Goal: Task Accomplishment & Management: Manage account settings

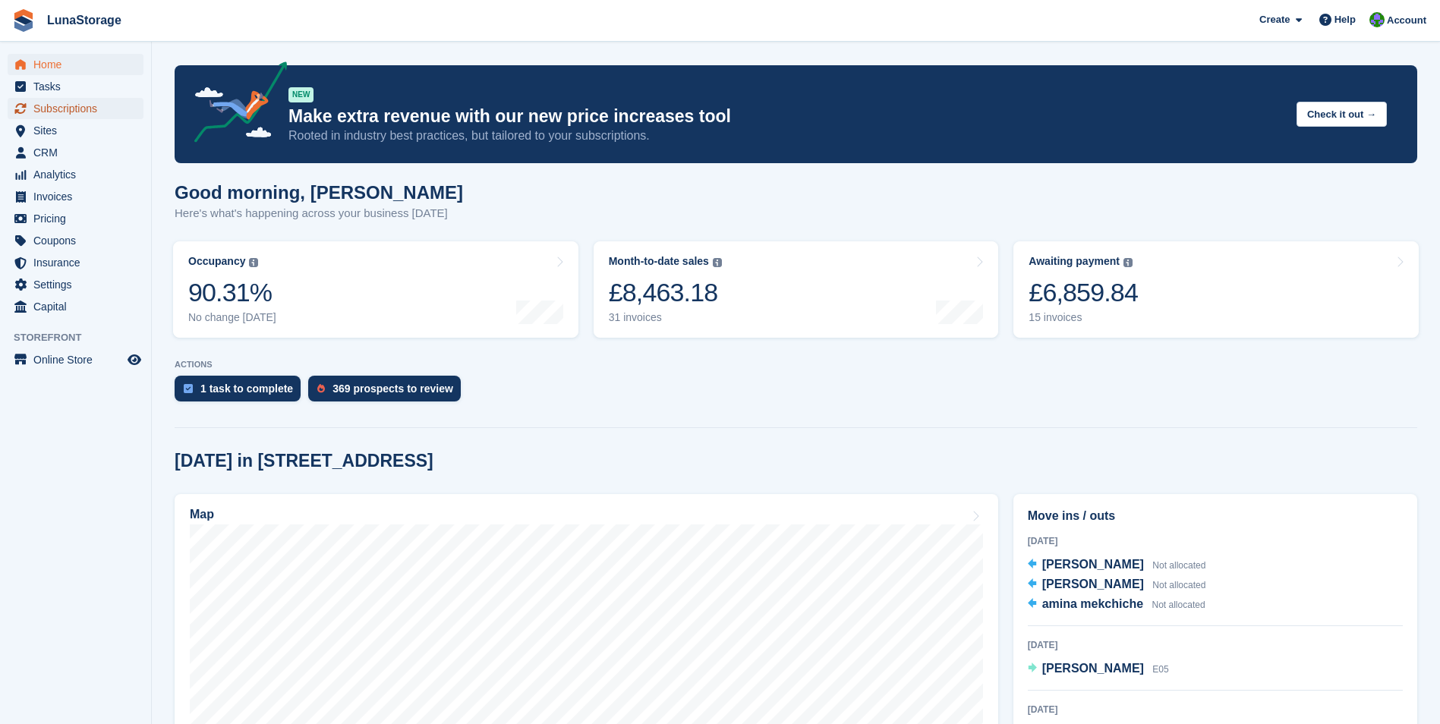
click at [44, 109] on span "Subscriptions" at bounding box center [78, 108] width 91 height 21
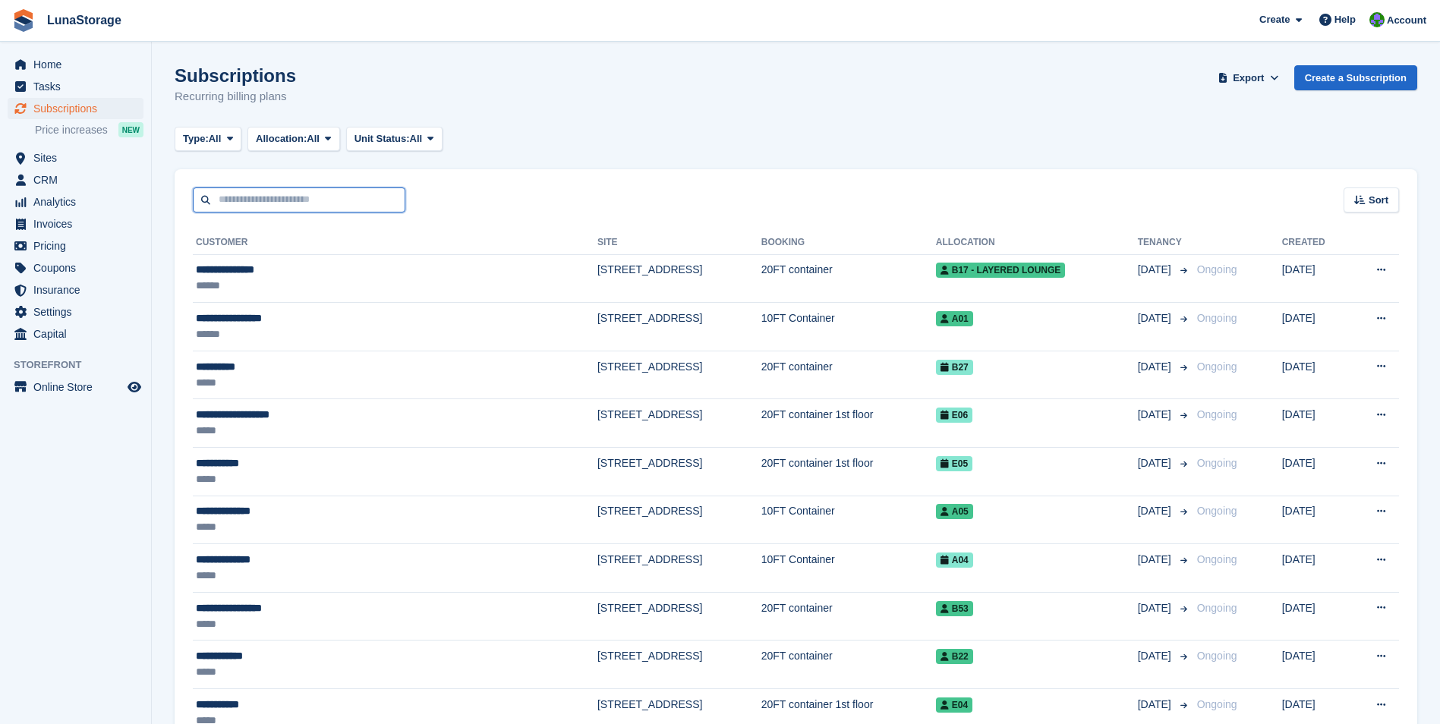
click at [328, 200] on input "text" at bounding box center [299, 199] width 213 height 25
type input "***"
